Goal: Information Seeking & Learning: Learn about a topic

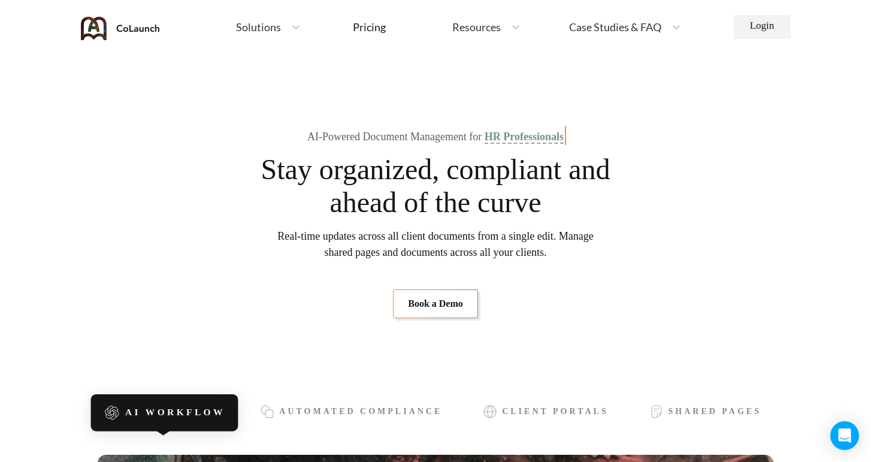
scroll to position [195, 0]
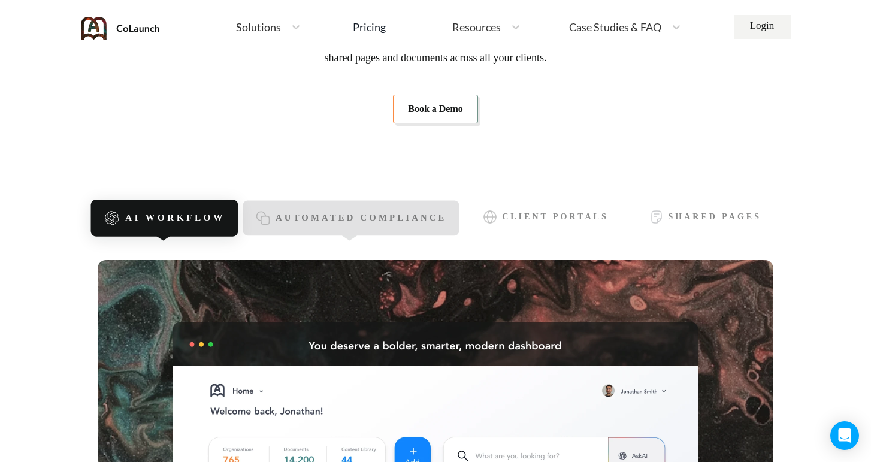
click at [345, 208] on div "Automated Compliance" at bounding box center [351, 218] width 216 height 35
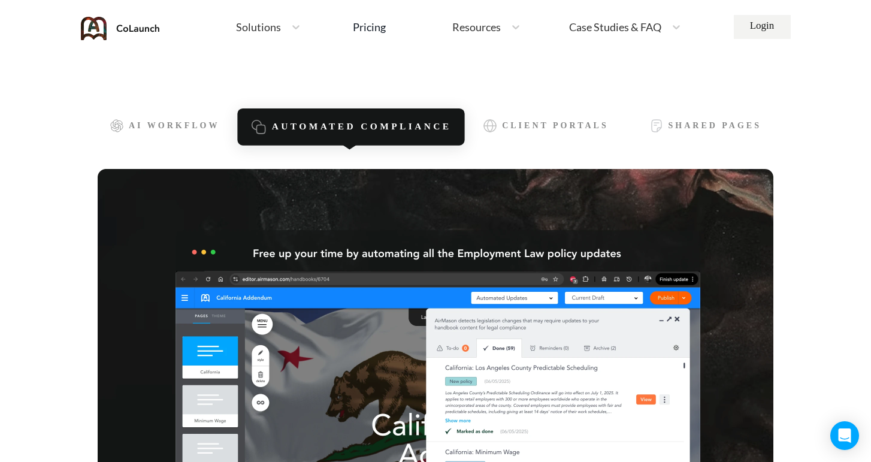
scroll to position [269, 0]
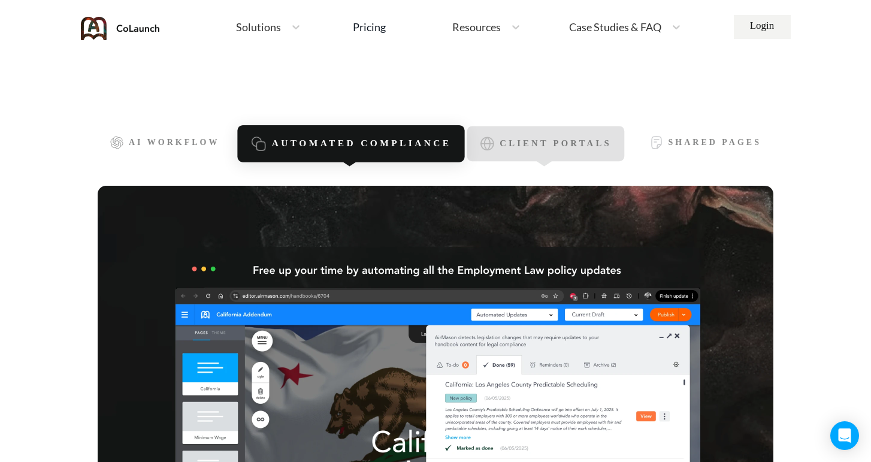
click at [511, 143] on span "Client Portals" at bounding box center [555, 144] width 111 height 10
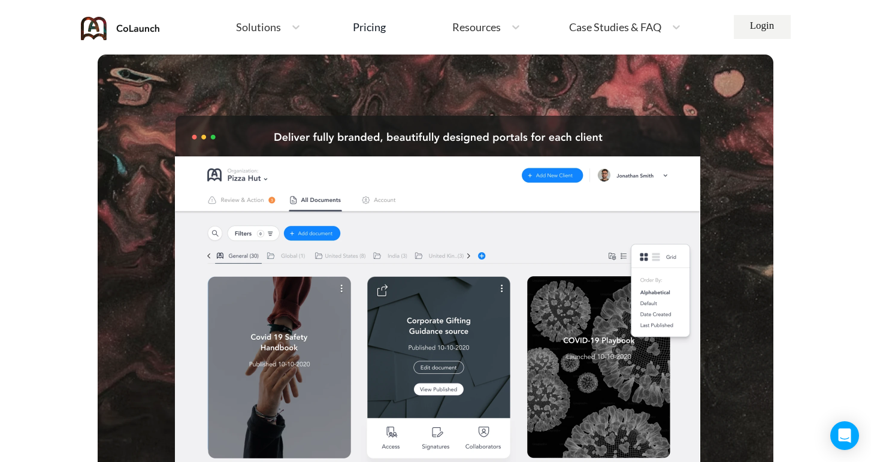
scroll to position [286, 0]
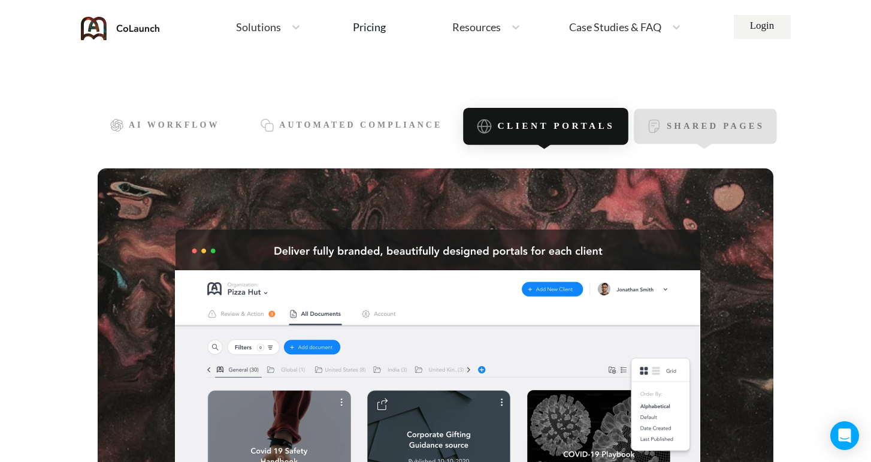
click at [687, 123] on span "Shared Pages" at bounding box center [715, 127] width 98 height 10
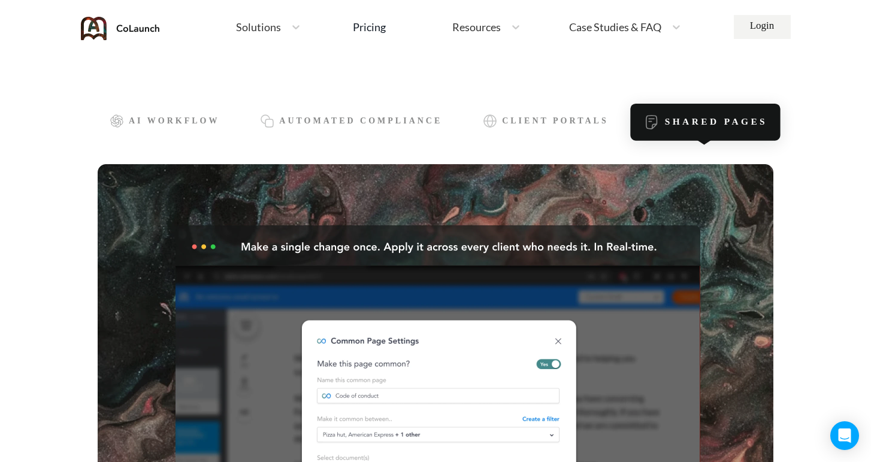
scroll to position [267, 0]
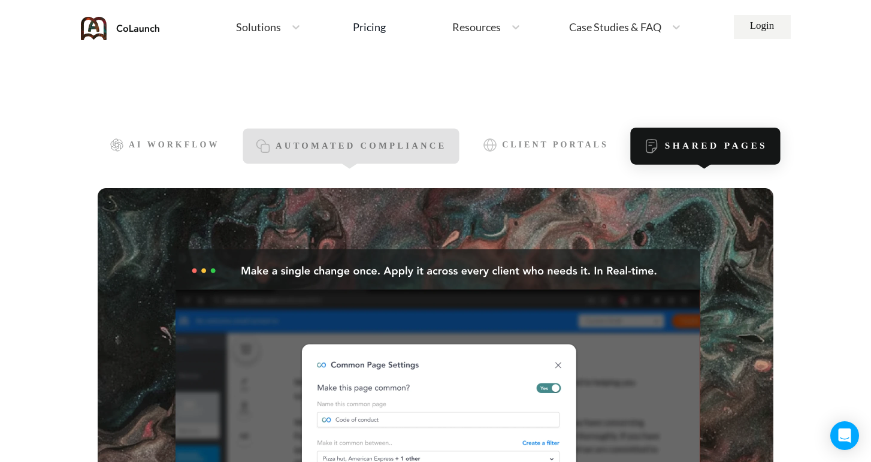
click at [397, 137] on div "Automated Compliance" at bounding box center [351, 146] width 216 height 35
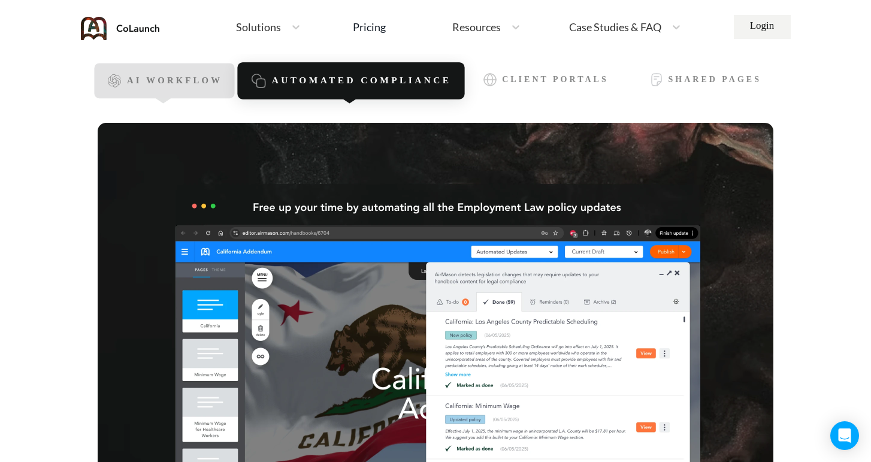
click at [161, 72] on div "AI Workflow" at bounding box center [164, 81] width 141 height 35
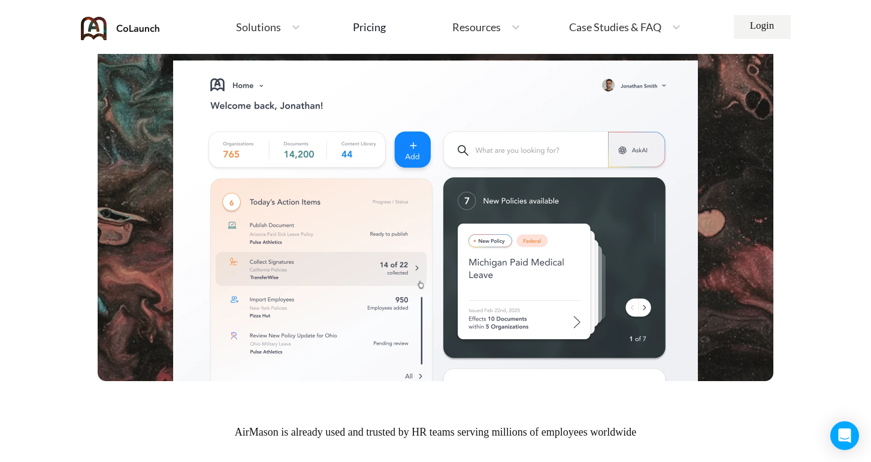
scroll to position [503, 0]
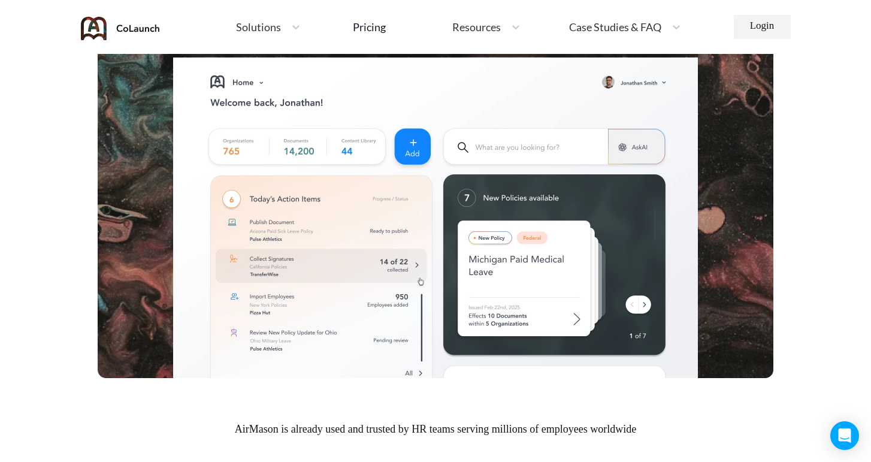
click at [488, 155] on img at bounding box center [436, 164] width 676 height 427
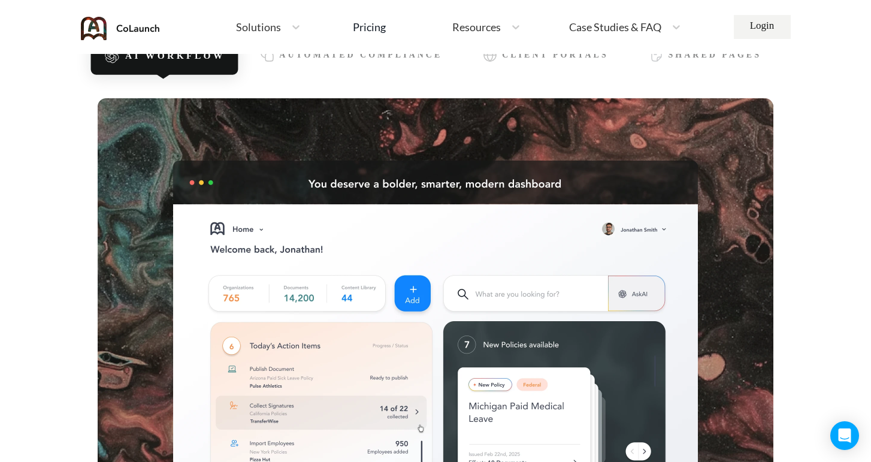
scroll to position [348, 0]
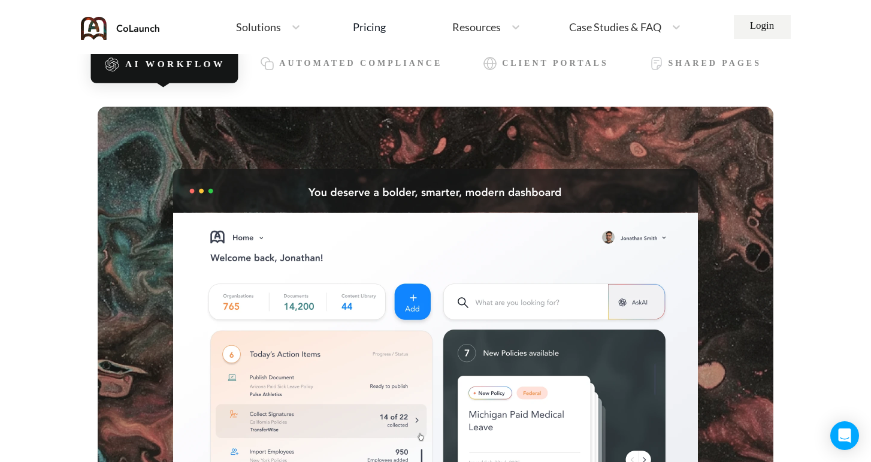
click at [256, 28] on span "Solutions" at bounding box center [258, 27] width 45 height 11
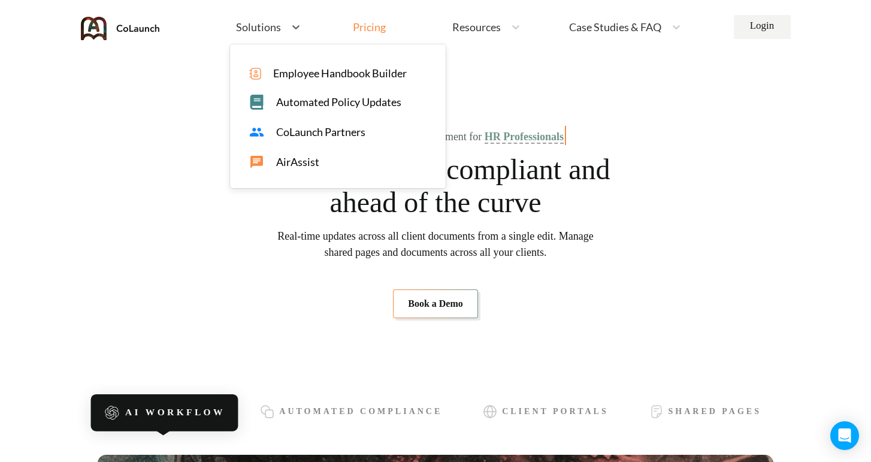
click at [360, 30] on div "Pricing" at bounding box center [369, 27] width 33 height 11
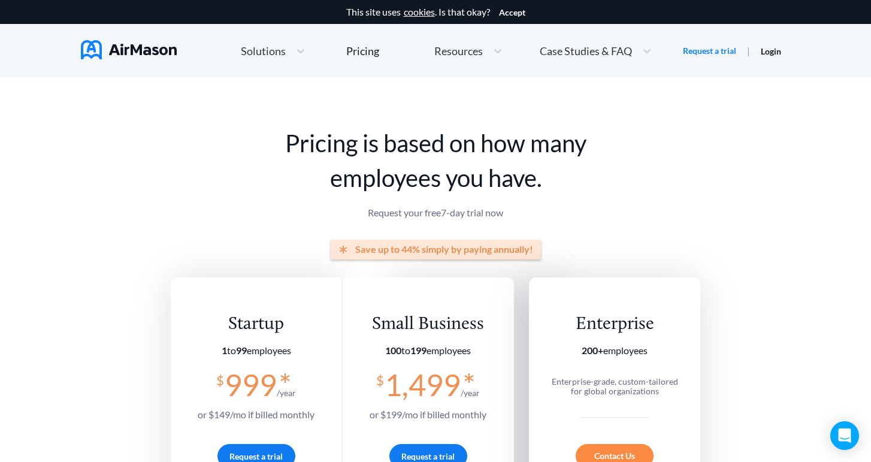
click at [458, 47] on span "Resources" at bounding box center [459, 51] width 49 height 11
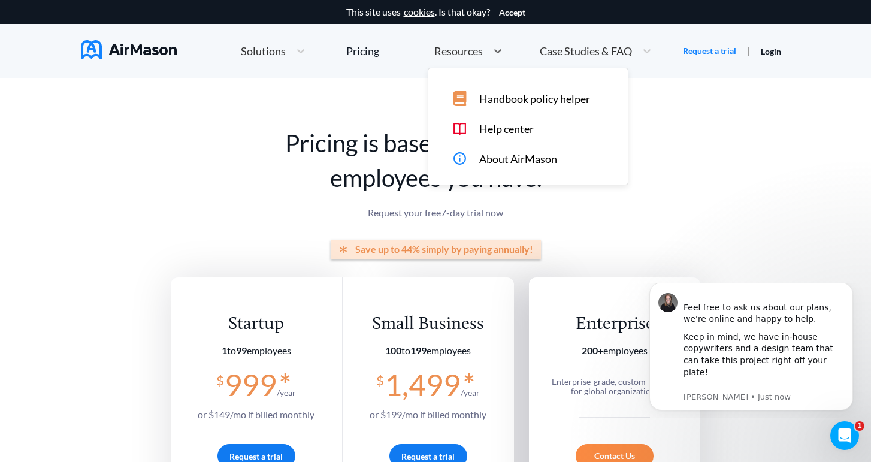
click at [532, 153] on span "About AirMason" at bounding box center [518, 159] width 78 height 13
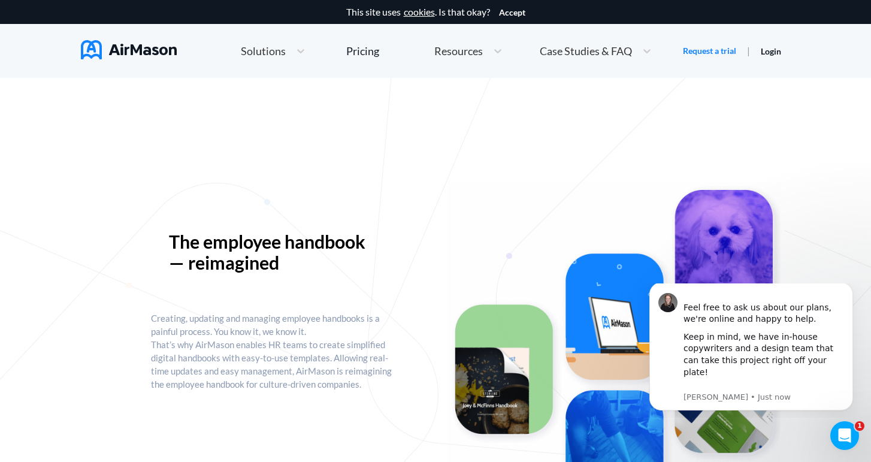
click at [596, 49] on span "Case Studies & FAQ" at bounding box center [586, 51] width 92 height 11
click at [590, 93] on span "MT+Co." at bounding box center [601, 97] width 38 height 13
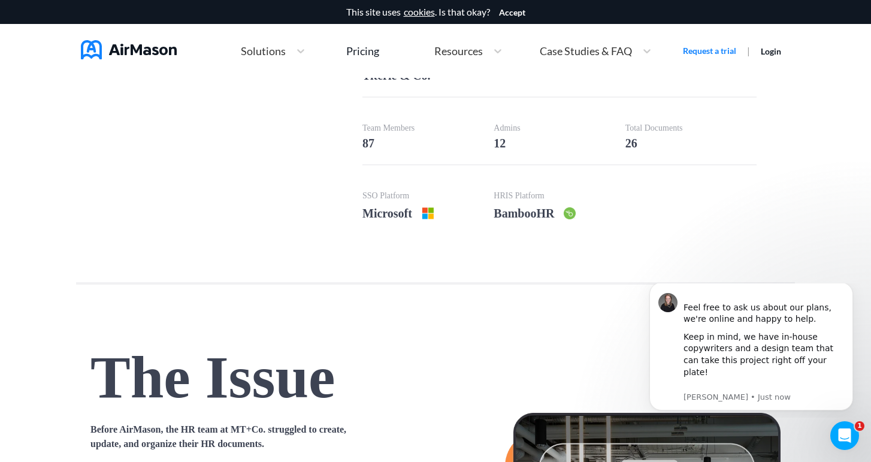
scroll to position [488, 0]
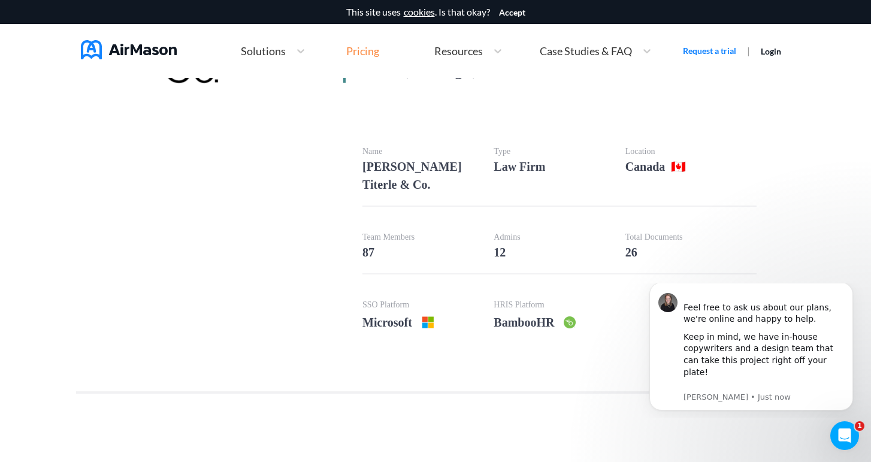
click at [378, 49] on div "Pricing" at bounding box center [362, 51] width 33 height 11
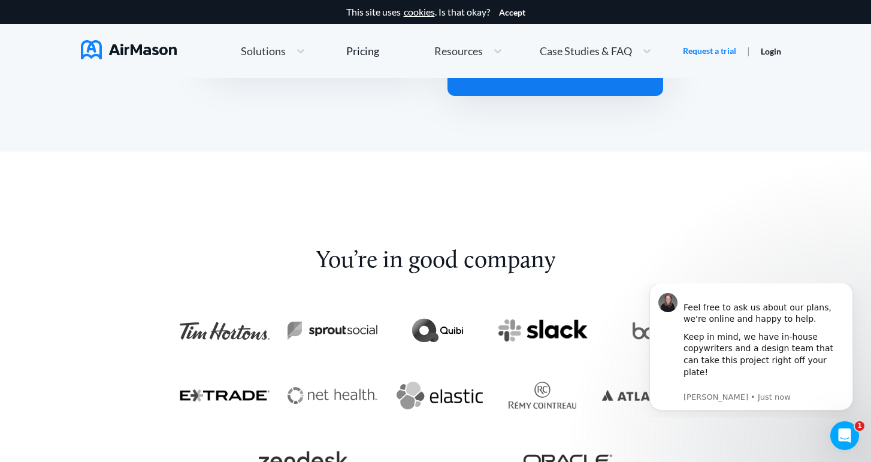
scroll to position [2282, 0]
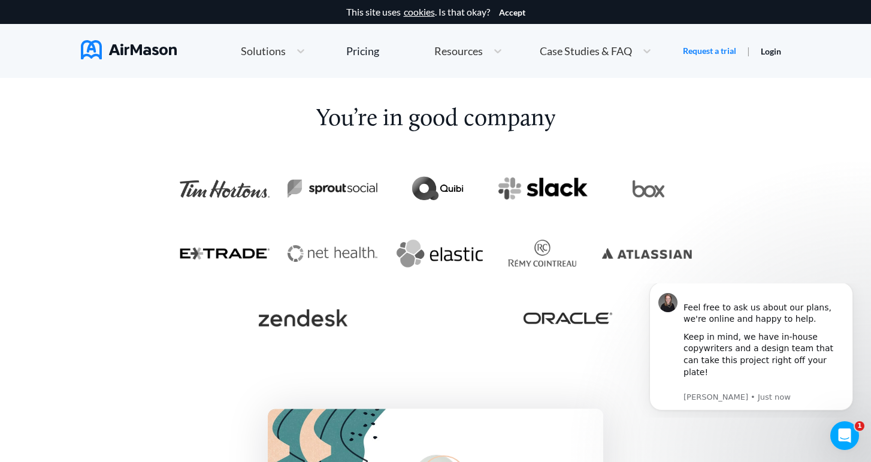
click at [441, 198] on img at bounding box center [437, 189] width 53 height 30
click at [427, 193] on img at bounding box center [437, 189] width 53 height 30
